Goal: Information Seeking & Learning: Learn about a topic

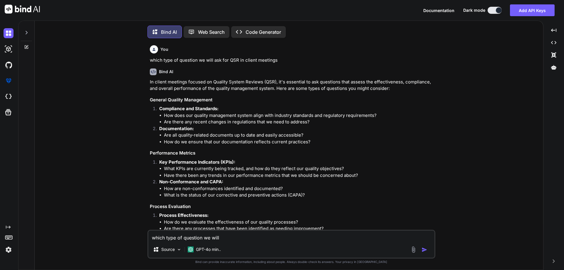
scroll to position [791, 0]
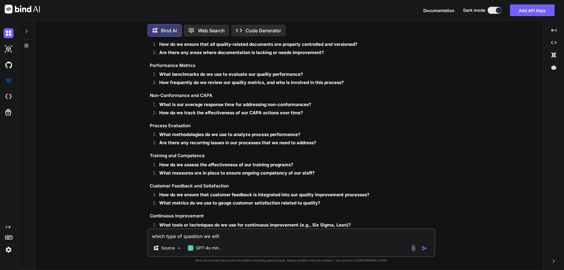
click at [56, 227] on div "You which type of question we will ask for QSR in client meetings Bind AI In cl…" at bounding box center [291, 155] width 504 height 228
type textarea "x"
type textarea "w"
type textarea "x"
type textarea "wh"
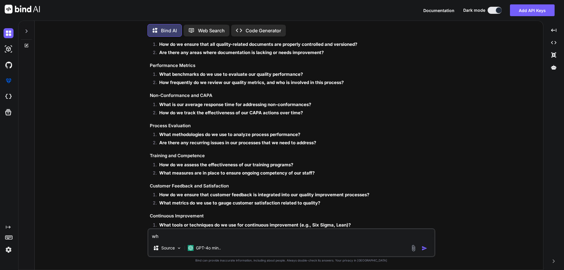
type textarea "x"
type textarea "whi"
type textarea "x"
type textarea "whic"
type textarea "x"
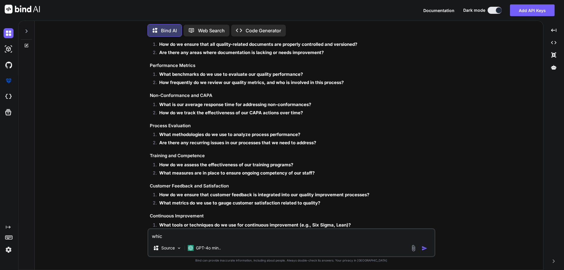
type textarea "which"
type textarea "x"
type textarea "which"
type textarea "x"
type textarea "which t"
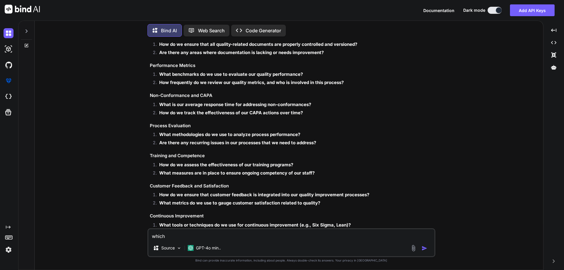
type textarea "x"
type textarea "which ty"
type textarea "x"
type textarea "which typ"
type textarea "x"
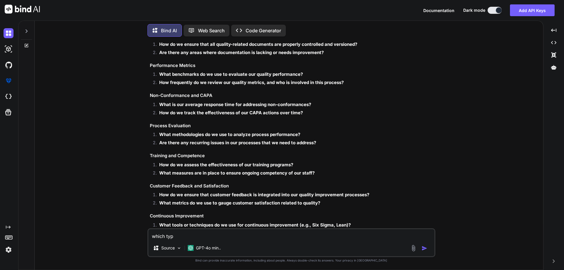
type textarea "which type"
type textarea "x"
type textarea "which type"
type textarea "x"
type textarea "which type o"
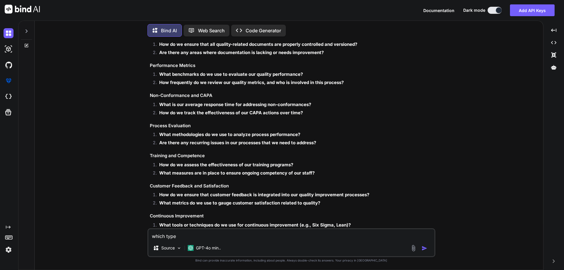
type textarea "x"
type textarea "which type of"
type textarea "x"
type textarea "which type of n"
type textarea "x"
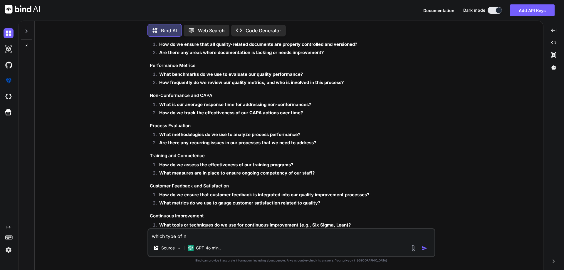
type textarea "which type of"
type textarea "x"
type textarea "which type of i"
type textarea "x"
type textarea "which type of in"
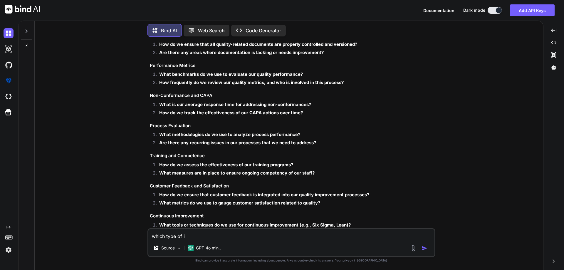
type textarea "x"
type textarea "which type of inp"
type textarea "x"
type textarea "which type of inpu"
type textarea "x"
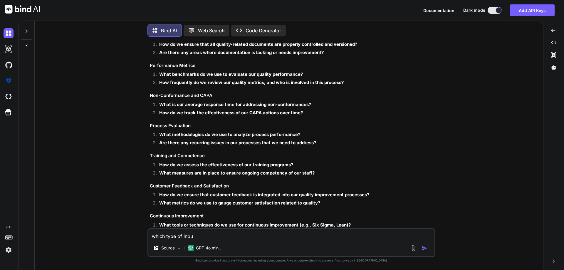
type textarea "which type of input"
type textarea "x"
type textarea "which type of input"
type textarea "x"
type textarea "which type of input f"
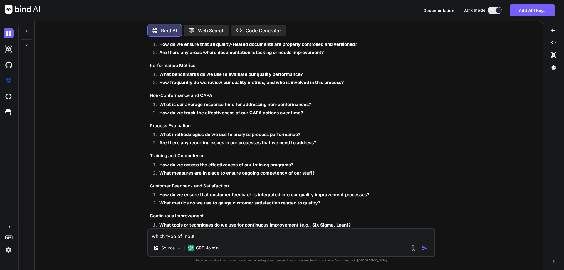
type textarea "x"
type textarea "which type of input fi"
type textarea "x"
type textarea "which type of input fie"
type textarea "x"
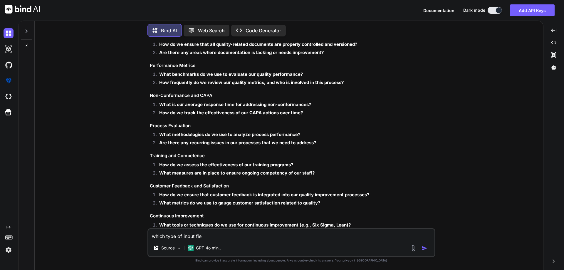
type textarea "which type of input fiel"
type textarea "x"
type textarea "which type of input field"
type textarea "x"
type textarea "which type of input field"
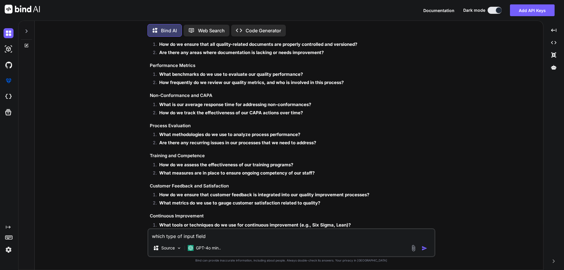
type textarea "x"
type textarea "which type of input field i"
type textarea "x"
type textarea "which type of input field in"
type textarea "x"
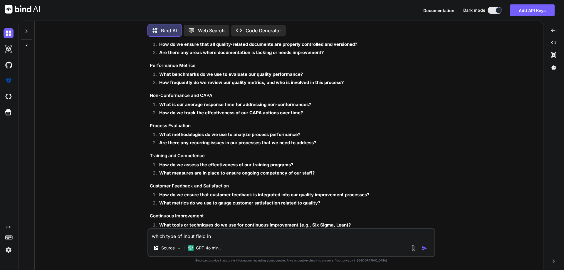
type textarea "which type of input field in"
type textarea "x"
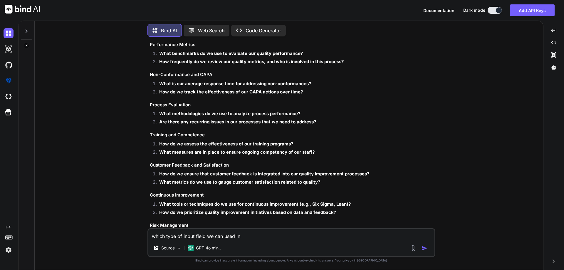
scroll to position [820, 0]
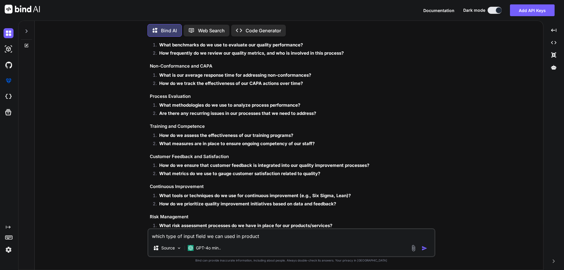
click at [262, 234] on textarea "which type of input field we can used in product" at bounding box center [291, 234] width 286 height 11
drag, startPoint x: 178, startPoint y: 238, endPoint x: 183, endPoint y: 237, distance: 5.1
click at [183, 237] on textarea "which type of input field we can used in product" at bounding box center [291, 234] width 286 height 11
click at [260, 236] on textarea "which type of input field we can used in product" at bounding box center [291, 234] width 286 height 11
type textarea "which type of input field we can used in product campaign module plase provide …"
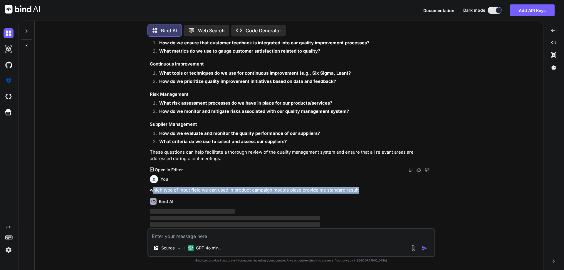
scroll to position [943, 0]
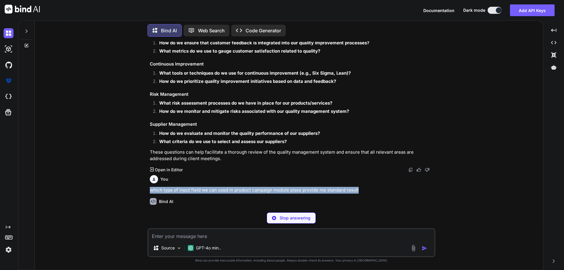
drag, startPoint x: 357, startPoint y: 183, endPoint x: 149, endPoint y: 184, distance: 208.8
click at [149, 184] on div "You which type of question we will ask for QSR in client meetings Bind AI In cl…" at bounding box center [292, 124] width 287 height 166
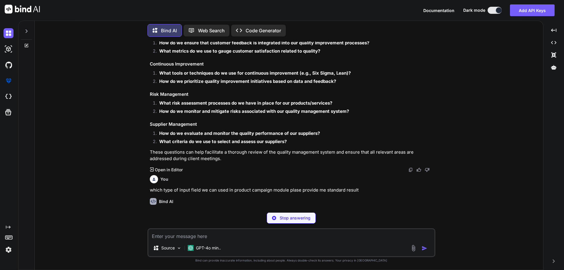
click at [251, 198] on div "Bind AI" at bounding box center [292, 201] width 284 height 7
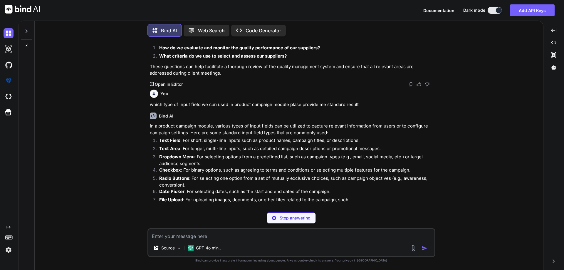
scroll to position [1029, 0]
drag, startPoint x: 354, startPoint y: 151, endPoint x: 364, endPoint y: 151, distance: 10.3
click at [364, 153] on p "Dropdown Menu : For selecting options from a predefined list, such as campaign …" at bounding box center [296, 159] width 275 height 13
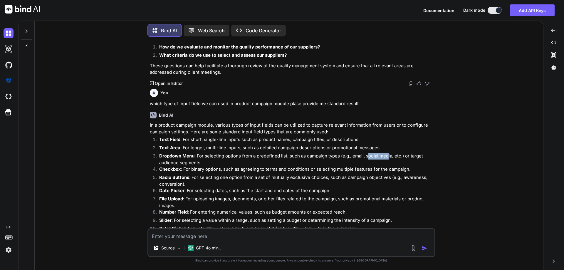
drag, startPoint x: 367, startPoint y: 150, endPoint x: 389, endPoint y: 150, distance: 21.2
click at [389, 153] on p "Dropdown Menu : For selecting options from a predefined list, such as campaign …" at bounding box center [296, 159] width 275 height 13
click at [373, 153] on p "Dropdown Menu : For selecting options from a predefined list, such as campaign …" at bounding box center [296, 159] width 275 height 13
drag, startPoint x: 367, startPoint y: 152, endPoint x: 371, endPoint y: 152, distance: 3.6
click at [380, 153] on p "Dropdown Menu : For selecting options from a predefined list, such as campaign …" at bounding box center [296, 159] width 275 height 13
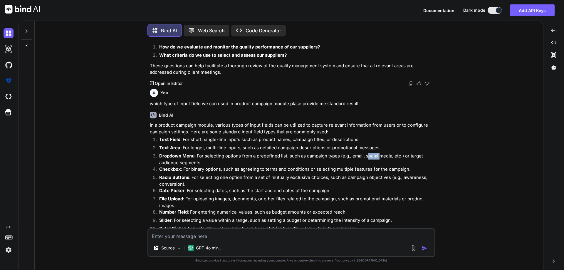
click at [371, 153] on p "Dropdown Menu : For selecting options from a predefined list, such as campaign …" at bounding box center [296, 159] width 275 height 13
drag, startPoint x: 367, startPoint y: 149, endPoint x: 388, endPoint y: 150, distance: 20.9
click at [388, 153] on p "Dropdown Menu : For selecting options from a predefined list, such as campaign …" at bounding box center [296, 159] width 275 height 13
drag, startPoint x: 181, startPoint y: 133, endPoint x: 201, endPoint y: 132, distance: 20.0
click at [201, 136] on p "Text Field : For short, single-line inputs such as product names, campaign titl…" at bounding box center [296, 139] width 275 height 7
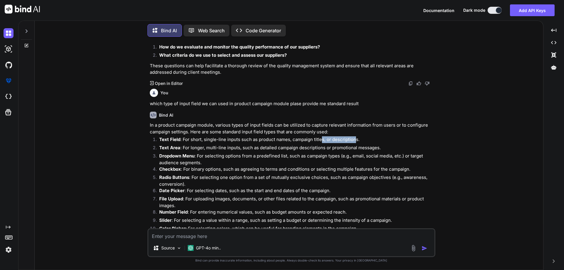
drag, startPoint x: 356, startPoint y: 134, endPoint x: 318, endPoint y: 132, distance: 37.6
click at [318, 136] on p "Text Field : For short, single-line inputs such as product names, campaign titl…" at bounding box center [296, 139] width 275 height 7
click at [202, 136] on p "Text Field : For short, single-line inputs such as product names, campaign titl…" at bounding box center [296, 139] width 275 height 7
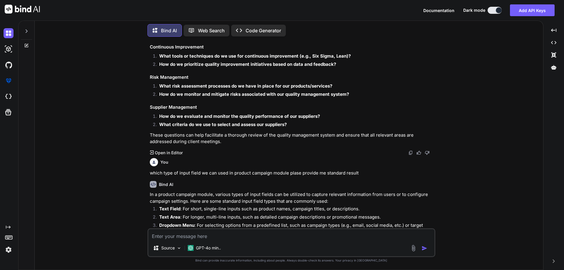
scroll to position [959, 0]
click at [176, 235] on textarea at bounding box center [291, 234] width 286 height 11
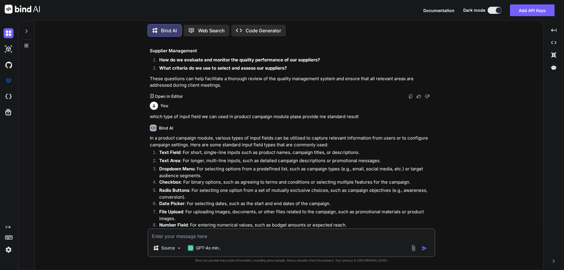
scroll to position [1077, 0]
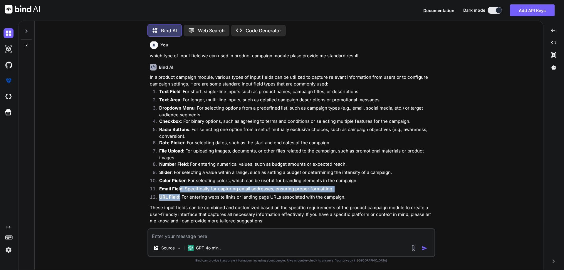
drag, startPoint x: 180, startPoint y: 189, endPoint x: 180, endPoint y: 187, distance: 3.0
click at [180, 187] on ol "Text Field : For short, single-line inputs such as product names, campaign titl…" at bounding box center [292, 145] width 284 height 114
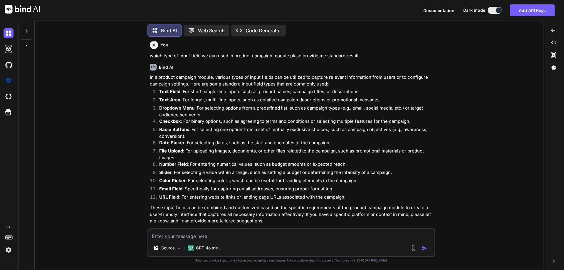
click at [341, 194] on p "URL Field : For entering website links or landing page URLs associated with the…" at bounding box center [296, 197] width 275 height 7
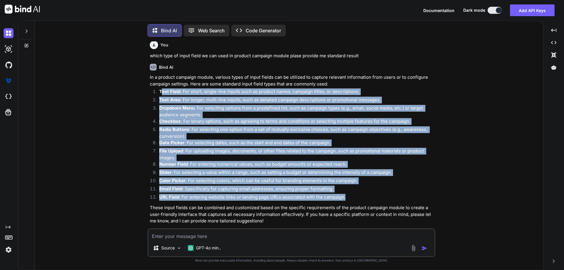
drag, startPoint x: 347, startPoint y: 192, endPoint x: 162, endPoint y: 85, distance: 213.3
click at [162, 88] on ol "Text Field : For short, single-line inputs such as product names, campaign titl…" at bounding box center [292, 145] width 284 height 114
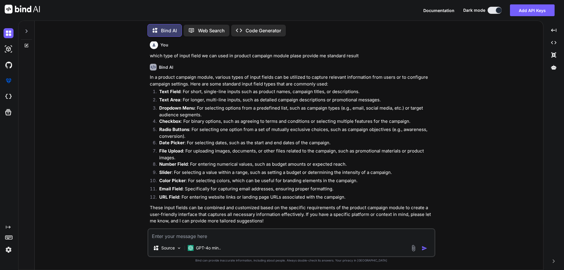
click at [175, 232] on textarea at bounding box center [291, 234] width 286 height 11
type textarea "which type of input field"
drag, startPoint x: 209, startPoint y: 236, endPoint x: 65, endPoint y: 233, distance: 143.7
click at [65, 233] on div "You which type of question we will ask for QSR in client meetings Bind AI In cl…" at bounding box center [291, 155] width 504 height 228
type textarea "which type of campaigns we can use in our crm module in retails store"
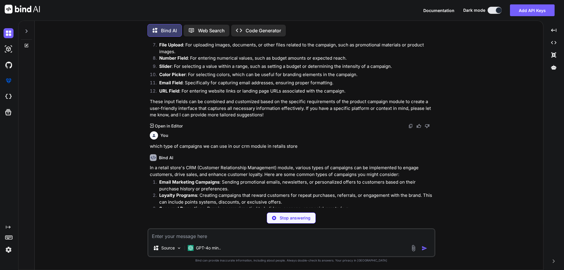
scroll to position [1186, 0]
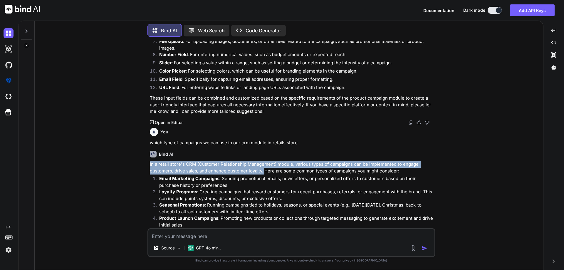
drag, startPoint x: 264, startPoint y: 165, endPoint x: 142, endPoint y: 158, distance: 122.1
click at [142, 158] on div "You which type of question we will ask for QSR in client meetings Bind AI In cl…" at bounding box center [291, 155] width 504 height 228
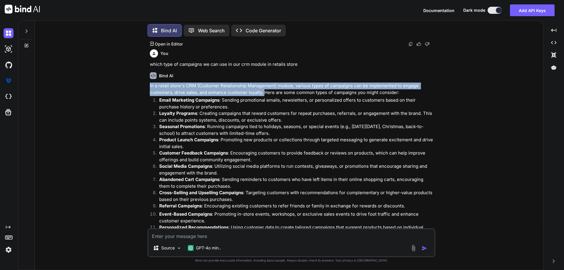
scroll to position [1275, 0]
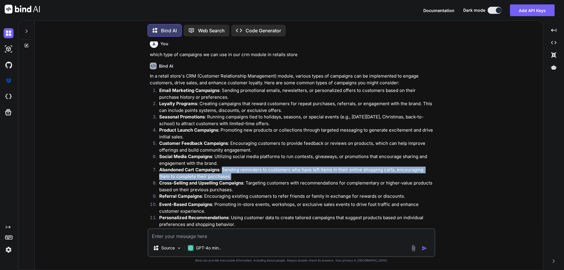
drag, startPoint x: 220, startPoint y: 169, endPoint x: 222, endPoint y: 164, distance: 5.6
click at [222, 167] on p "Abandoned Cart Campaigns : Sending reminders to customers who have left items i…" at bounding box center [296, 173] width 275 height 13
click at [221, 169] on p "Abandoned Cart Campaigns : Sending reminders to customers who have left items i…" at bounding box center [296, 173] width 275 height 13
drag, startPoint x: 221, startPoint y: 168, endPoint x: 222, endPoint y: 162, distance: 6.9
click at [222, 167] on p "Abandoned Cart Campaigns : Sending reminders to customers who have left items i…" at bounding box center [296, 173] width 275 height 13
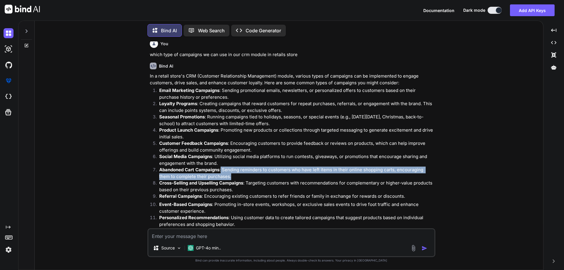
click at [224, 167] on p "Abandoned Cart Campaigns : Sending reminders to customers who have left items i…" at bounding box center [296, 173] width 275 height 13
drag, startPoint x: 221, startPoint y: 169, endPoint x: 224, endPoint y: 163, distance: 6.8
click at [224, 167] on p "Abandoned Cart Campaigns : Sending reminders to customers who have left items i…" at bounding box center [296, 173] width 275 height 13
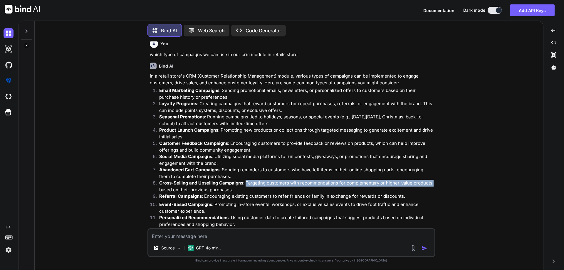
drag, startPoint x: 432, startPoint y: 179, endPoint x: 248, endPoint y: 176, distance: 184.8
click at [248, 180] on p "Cross-Selling and Upselling Campaigns : Targeting customers with recommendation…" at bounding box center [296, 186] width 275 height 13
drag, startPoint x: 231, startPoint y: 182, endPoint x: 247, endPoint y: 177, distance: 16.5
click at [247, 180] on p "Cross-Selling and Upselling Campaigns : Targeting customers with recommendation…" at bounding box center [296, 186] width 275 height 13
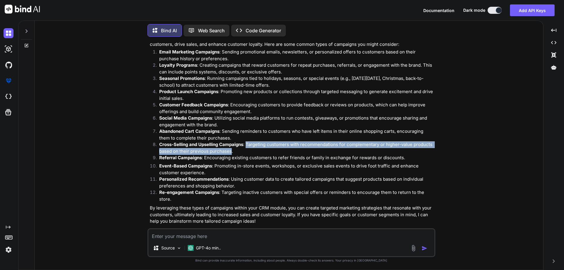
scroll to position [1313, 0]
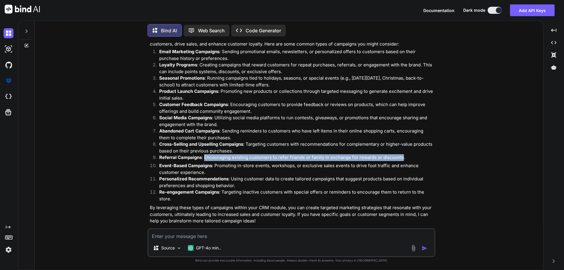
drag, startPoint x: 204, startPoint y: 150, endPoint x: 400, endPoint y: 153, distance: 195.6
click at [400, 154] on p "Referral Campaigns : Encouraging existing customers to refer friends or family …" at bounding box center [296, 157] width 275 height 7
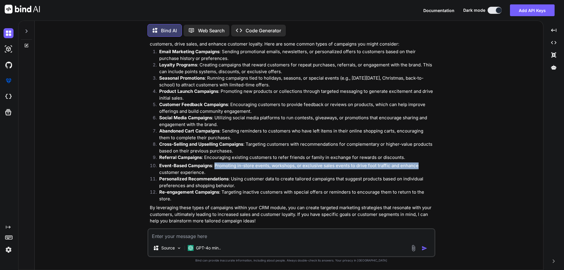
drag, startPoint x: 214, startPoint y: 160, endPoint x: 416, endPoint y: 158, distance: 201.5
click at [416, 162] on p "Event-Based Campaigns : Promoting in-store events, workshops, or exclusive sale…" at bounding box center [296, 168] width 275 height 13
drag, startPoint x: 202, startPoint y: 168, endPoint x: 216, endPoint y: 160, distance: 15.8
click at [216, 162] on p "Event-Based Campaigns : Promoting in-store events, workshops, or exclusive sale…" at bounding box center [296, 168] width 275 height 13
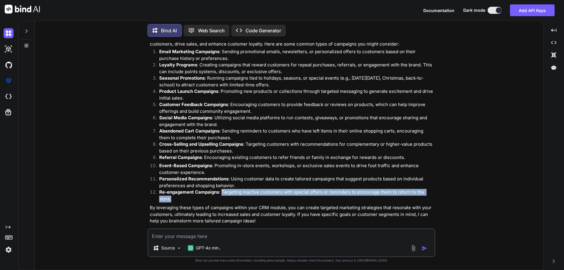
drag, startPoint x: 223, startPoint y: 187, endPoint x: 417, endPoint y: 189, distance: 194.2
click at [417, 189] on p "Re-engagement Campaigns : Targeting inactive customers with special offers or r…" at bounding box center [296, 195] width 275 height 13
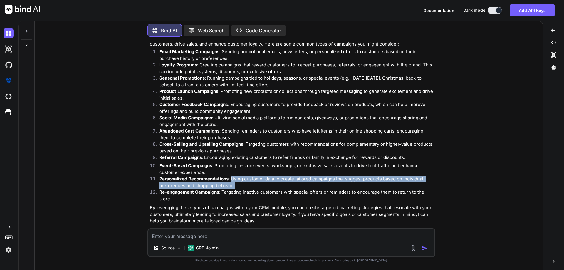
drag, startPoint x: 232, startPoint y: 172, endPoint x: 245, endPoint y: 178, distance: 14.6
click at [245, 178] on p "Personalized Recommendations : Using customer data to create tailored campaigns…" at bounding box center [296, 182] width 275 height 13
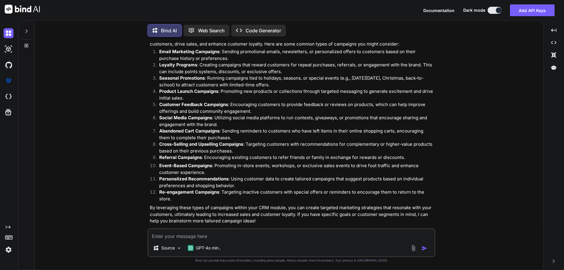
click at [169, 231] on textarea at bounding box center [291, 234] width 286 height 11
type textarea "what is for new lead campaign and new customer campaign"
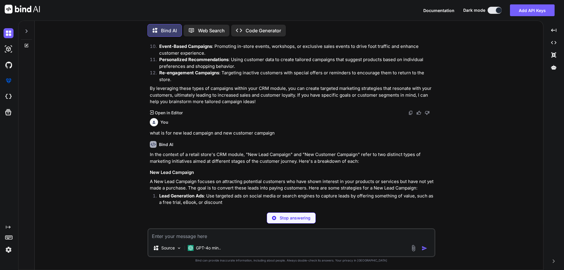
scroll to position [1435, 0]
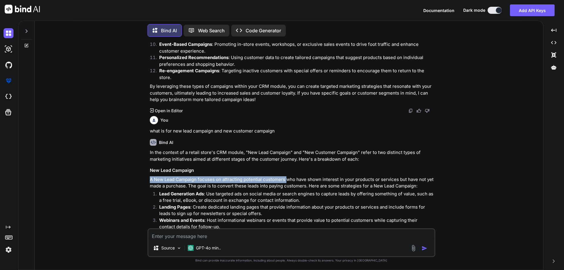
drag, startPoint x: 286, startPoint y: 174, endPoint x: 146, endPoint y: 172, distance: 139.8
click at [146, 172] on div "You which type of question we will ask for QSR in client meetings Bind AI In cl…" at bounding box center [291, 155] width 504 height 228
click at [286, 176] on p "A New Lead Campaign focuses on attracting potential customers who have shown in…" at bounding box center [292, 182] width 284 height 13
drag, startPoint x: 286, startPoint y: 173, endPoint x: 138, endPoint y: 172, distance: 147.5
click at [138, 172] on div "You which type of question we will ask for QSR in client meetings Bind AI In cl…" at bounding box center [291, 155] width 504 height 228
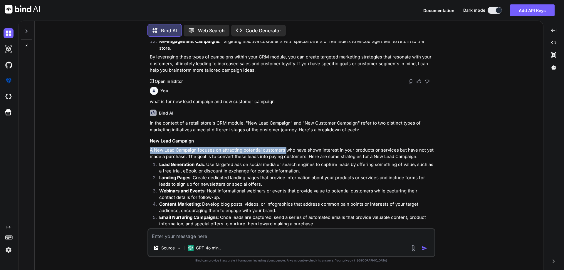
scroll to position [1493, 0]
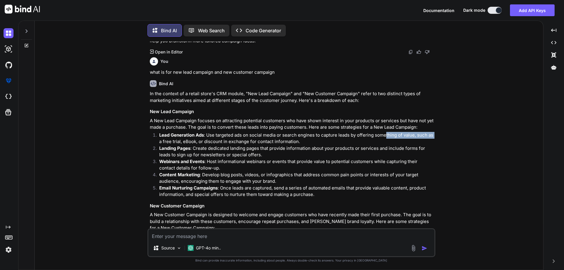
drag, startPoint x: 436, startPoint y: 128, endPoint x: 211, endPoint y: 142, distance: 225.1
click at [382, 132] on div "You which type of question we will ask for QSR in client meetings Bind AI In cl…" at bounding box center [291, 155] width 504 height 228
click at [215, 132] on p "Lead Generation Ads : Use targeted ads on social media or search engines to cap…" at bounding box center [296, 138] width 275 height 13
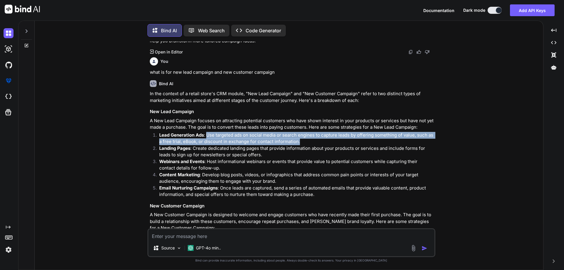
drag, startPoint x: 206, startPoint y: 130, endPoint x: 304, endPoint y: 134, distance: 97.9
click at [304, 134] on p "Lead Generation Ads : Use targeted ads on social media or search engines to cap…" at bounding box center [296, 138] width 275 height 13
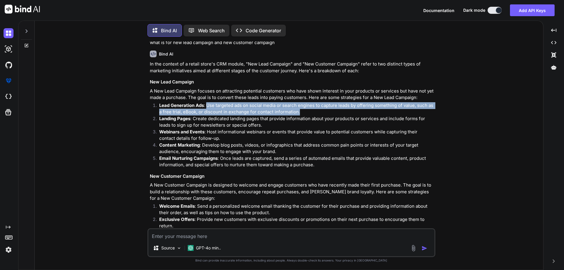
scroll to position [1523, 0]
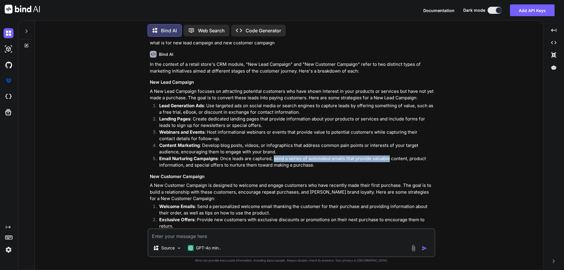
drag, startPoint x: 390, startPoint y: 151, endPoint x: 275, endPoint y: 152, distance: 115.4
click at [275, 155] on p "Email Nurturing Campaigns : Once leads are captured, send a series of automated…" at bounding box center [296, 161] width 275 height 13
click at [409, 155] on p "Email Nurturing Campaigns : Once leads are captured, send a series of automated…" at bounding box center [296, 161] width 275 height 13
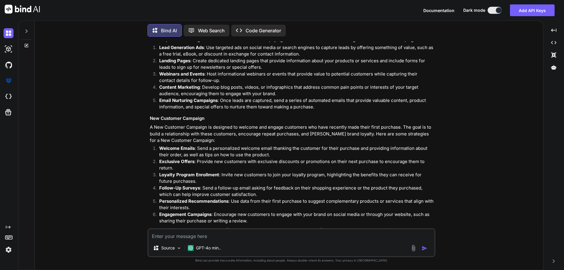
scroll to position [1581, 0]
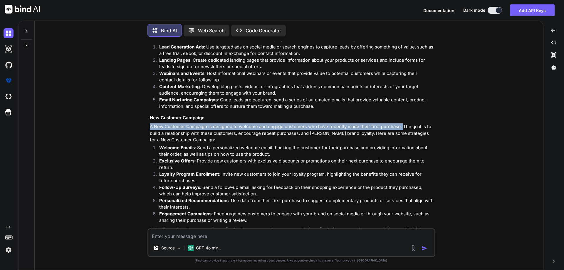
drag, startPoint x: 402, startPoint y: 120, endPoint x: 148, endPoint y: 120, distance: 253.2
click at [149, 120] on div "You which type of question we will ask for QSR in client meetings Bind AI In cl…" at bounding box center [292, 134] width 287 height 187
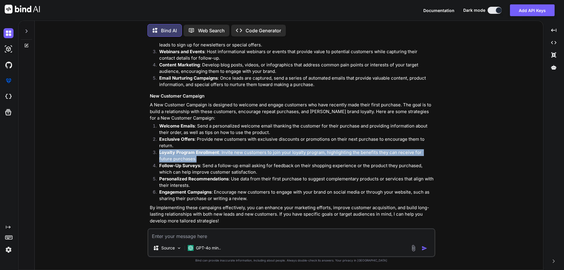
drag, startPoint x: 191, startPoint y: 150, endPoint x: 155, endPoint y: 143, distance: 36.2
click at [155, 149] on li "Loyalty Program Enrollment : Invite new customers to join your loyalty program,…" at bounding box center [295, 155] width 280 height 13
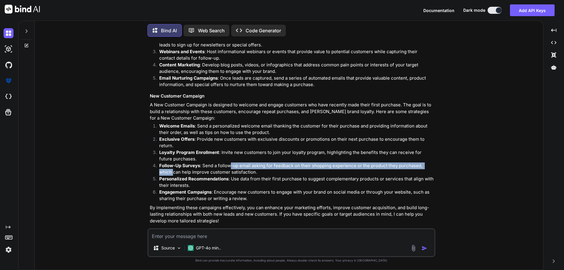
drag, startPoint x: 436, startPoint y: 157, endPoint x: 229, endPoint y: 156, distance: 207.1
click at [229, 156] on div "You which type of question we will ask for QSR in client meetings Bind AI In cl…" at bounding box center [291, 155] width 504 height 228
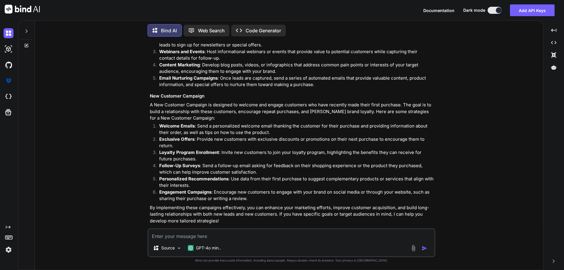
click at [239, 164] on p "Follow-Up Surveys : Send a follow-up email asking for feedback on their shoppin…" at bounding box center [296, 168] width 275 height 13
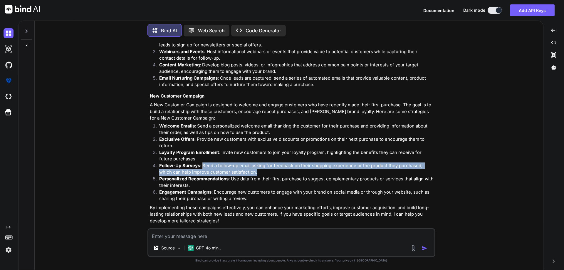
drag, startPoint x: 250, startPoint y: 164, endPoint x: 202, endPoint y: 159, distance: 48.2
click at [202, 162] on p "Follow-Up Surveys : Send a follow-up email asking for feedback on their shoppin…" at bounding box center [296, 168] width 275 height 13
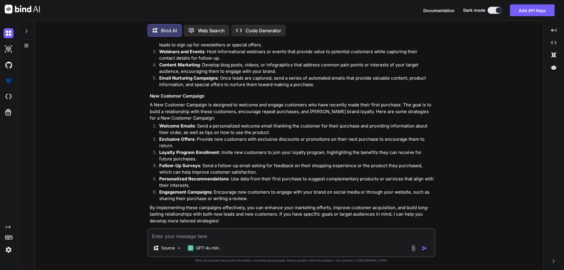
click at [233, 176] on p "Personalized Recommendations : Use data from their first purchase to suggest co…" at bounding box center [296, 182] width 275 height 13
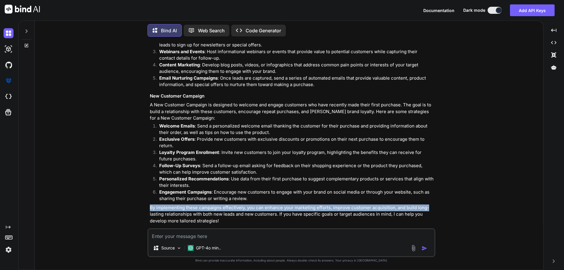
drag, startPoint x: 428, startPoint y: 200, endPoint x: 125, endPoint y: 204, distance: 302.9
click at [125, 204] on div "You which type of question we will ask for QSR in client meetings Bind AI In cl…" at bounding box center [291, 155] width 504 height 228
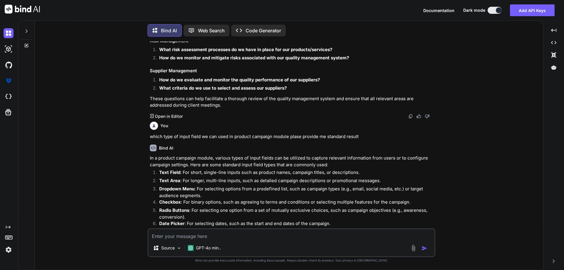
scroll to position [869, 0]
